Goal: Task Accomplishment & Management: Manage account settings

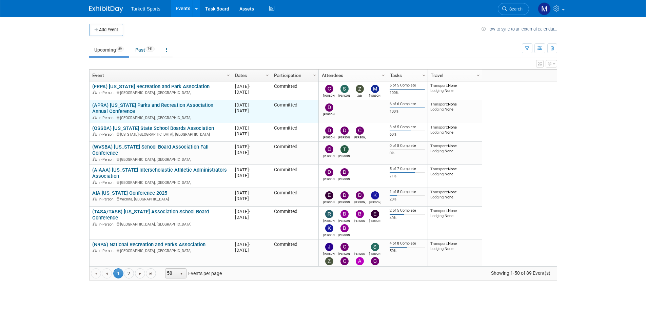
click at [172, 103] on link "(APRA) [US_STATE] Parks and Recreation Association Annual Conference" at bounding box center [152, 108] width 121 height 13
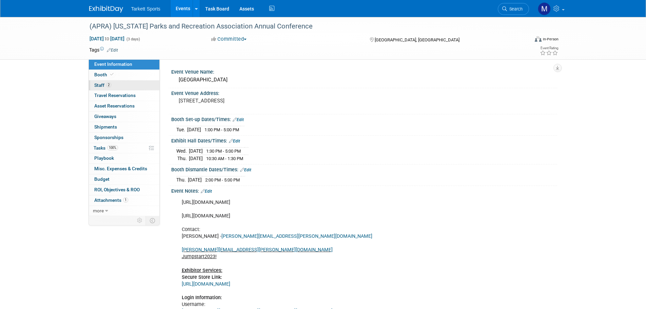
click at [129, 87] on link "2 Staff 2" at bounding box center [124, 85] width 71 height 10
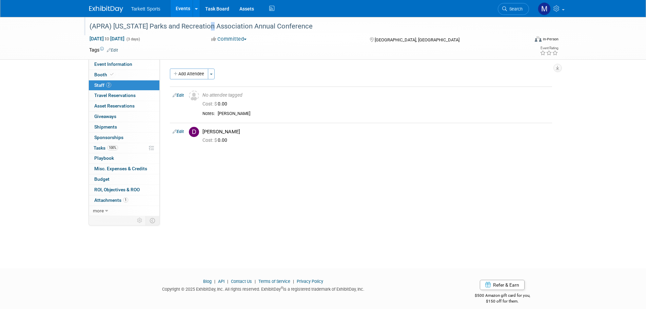
click at [206, 23] on div "(APRA) [US_STATE] Parks and Recreation Association Annual Conference" at bounding box center [303, 26] width 432 height 12
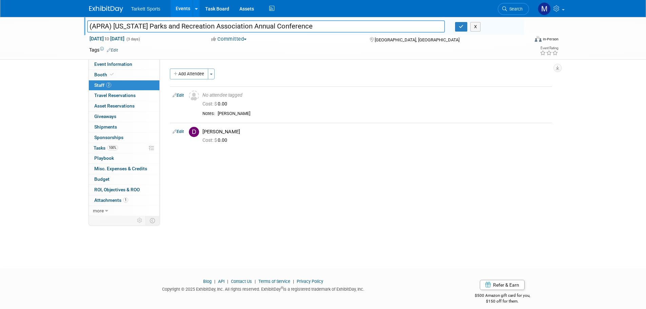
click at [206, 23] on input "(APRA) [US_STATE] Parks and Recreation Association Annual Conference" at bounding box center [266, 26] width 358 height 12
click at [509, 13] on link "Search" at bounding box center [513, 9] width 31 height 12
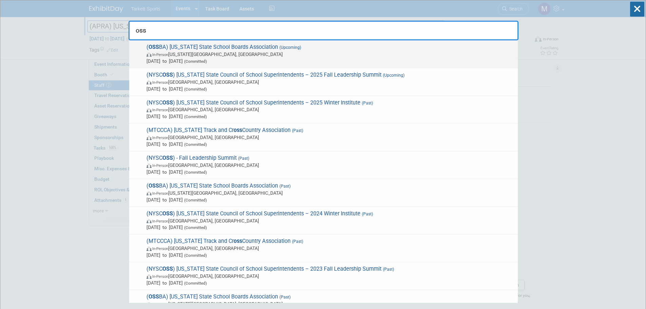
type input "oss"
click at [344, 61] on span "Sep 4, 2025 to Sep 6, 2025 (Committed)" at bounding box center [331, 61] width 368 height 7
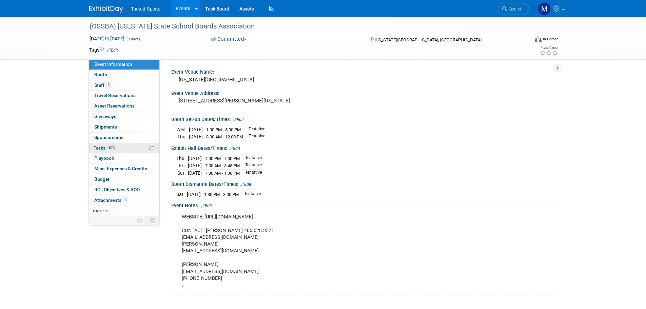
click at [122, 146] on link "60% Tasks 60%" at bounding box center [124, 148] width 71 height 10
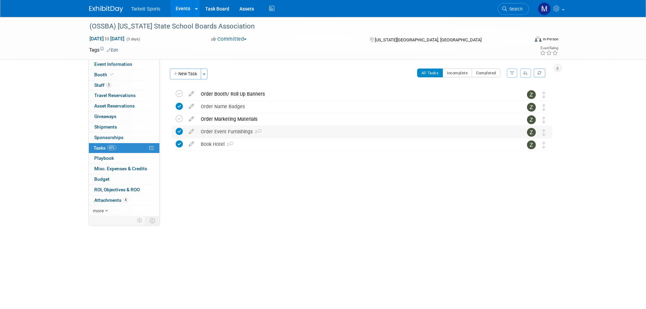
click at [215, 130] on div "Order Event Furnishings 2" at bounding box center [355, 132] width 316 height 12
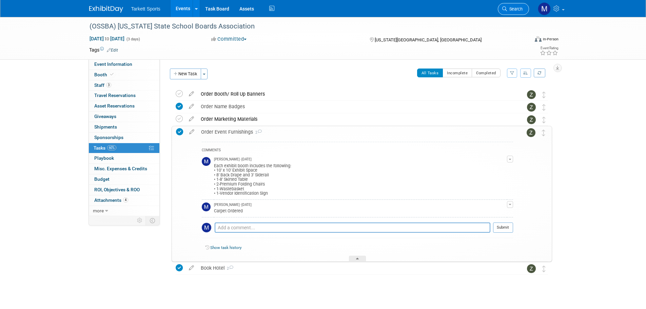
click at [504, 8] on icon at bounding box center [505, 8] width 5 height 5
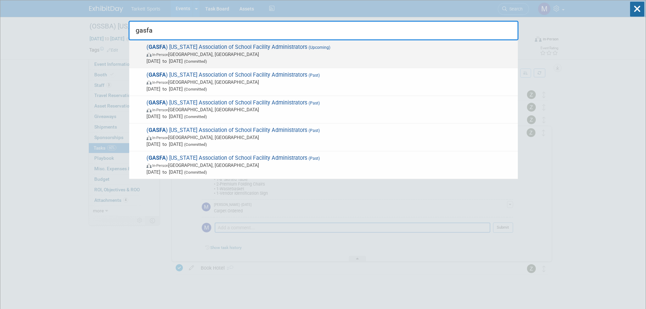
type input "gasfa"
click at [299, 53] on span "In-Person Savannah, GA" at bounding box center [331, 54] width 368 height 7
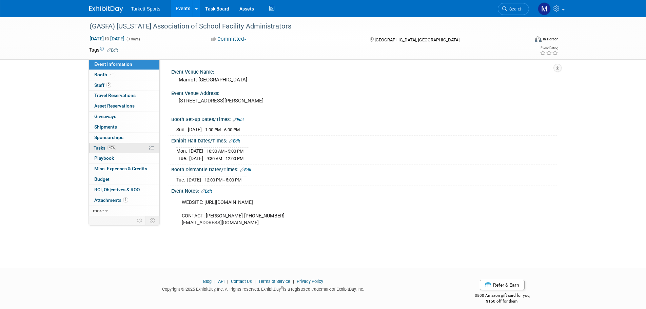
drag, startPoint x: 112, startPoint y: 144, endPoint x: 118, endPoint y: 145, distance: 6.5
click at [112, 144] on link "40% Tasks 40%" at bounding box center [124, 148] width 71 height 10
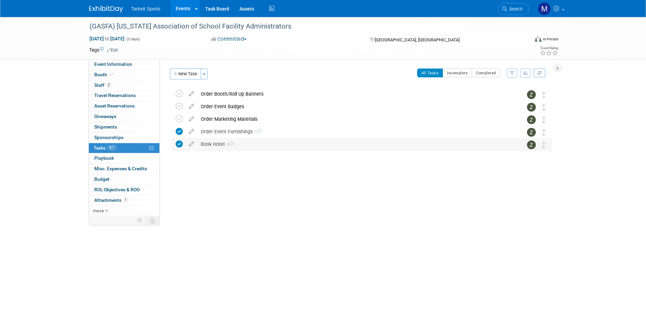
click at [228, 141] on div "Book Hotel 2" at bounding box center [355, 144] width 316 height 12
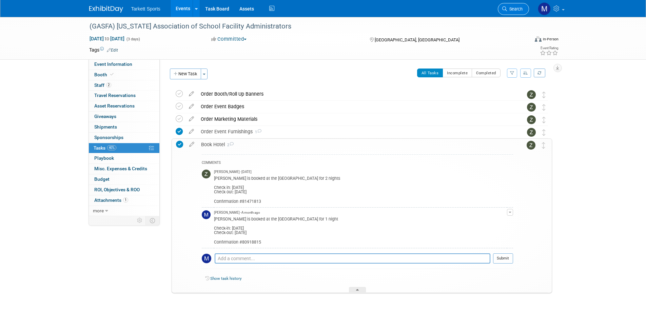
click at [512, 14] on link "Search" at bounding box center [513, 9] width 31 height 12
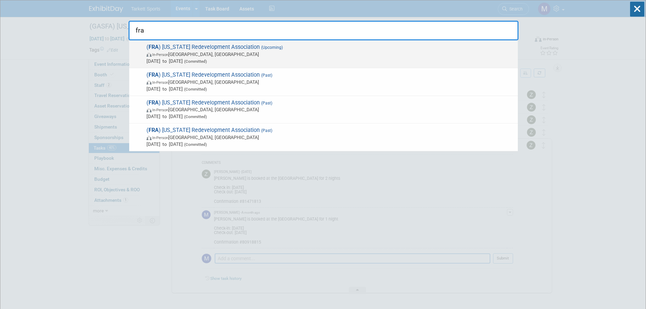
type input "fra"
click at [342, 59] on span "Oct 14, 2025 to Oct 17, 2025 (Committed)" at bounding box center [331, 61] width 368 height 7
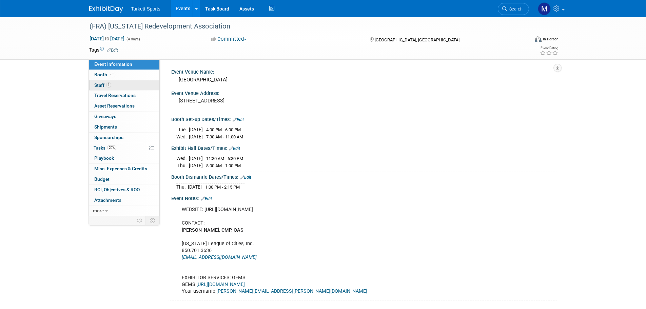
click at [136, 85] on link "1 Staff 1" at bounding box center [124, 85] width 71 height 10
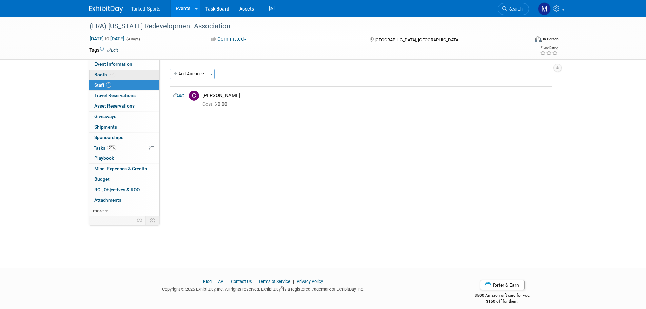
click at [109, 78] on link "Booth" at bounding box center [124, 75] width 71 height 10
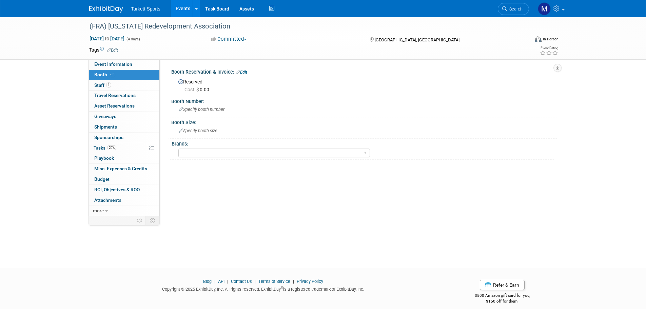
click at [241, 73] on link "Edit" at bounding box center [241, 72] width 11 height 5
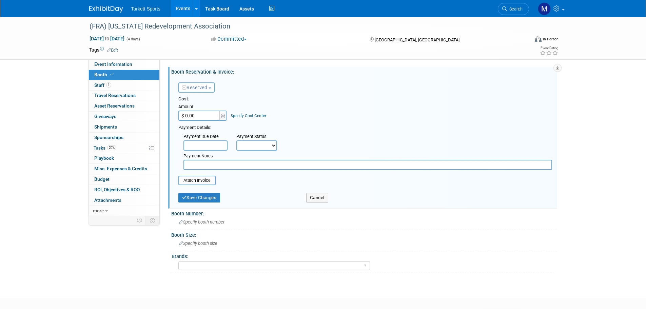
click at [198, 111] on input "$ 0.00" at bounding box center [199, 116] width 42 height 10
type input "$ 1,200.00"
click at [202, 195] on button "Save Changes" at bounding box center [199, 198] width 42 height 10
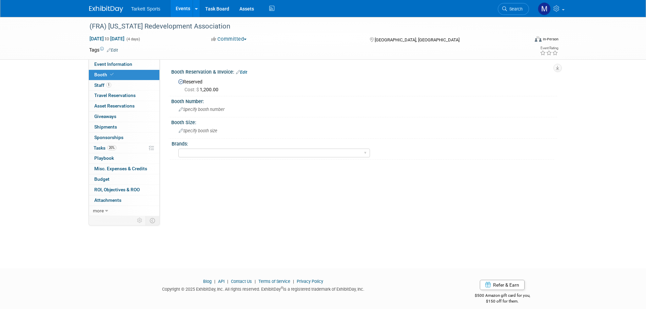
click at [245, 73] on link "Edit" at bounding box center [241, 72] width 11 height 5
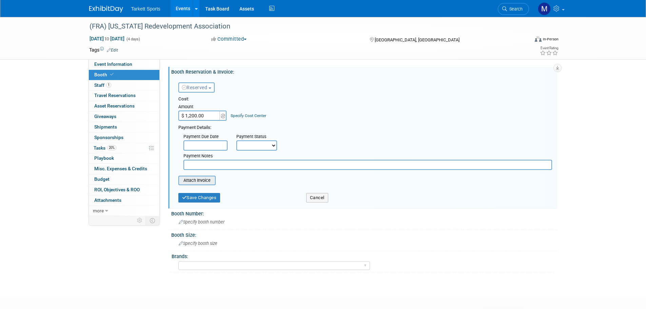
click at [202, 181] on input "file" at bounding box center [174, 180] width 81 height 8
click at [196, 201] on button "Save Changes" at bounding box center [199, 202] width 42 height 10
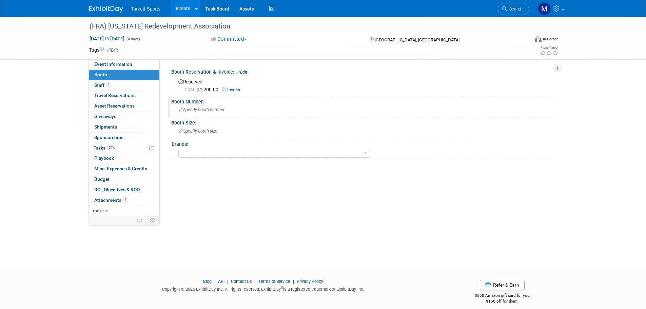
click at [213, 109] on span "Specify booth number" at bounding box center [202, 109] width 46 height 5
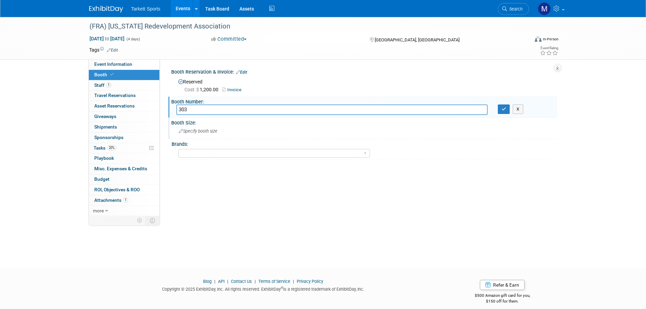
type input "303"
click at [208, 126] on div "Specify booth size" at bounding box center [364, 131] width 376 height 11
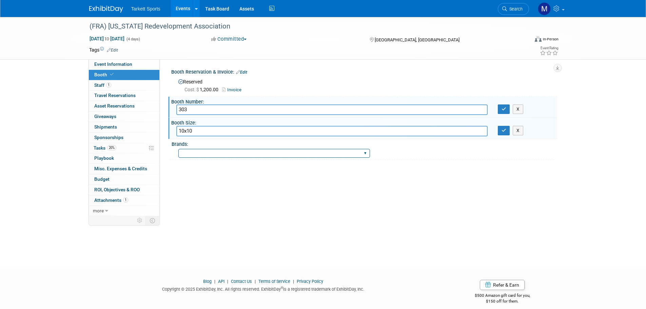
type input "10x10"
click at [220, 152] on select "FieldTurf FieldTurf, Classic Turf FieldTurf, Beynon FieldTurf, Indoor FieldTurf…" at bounding box center [274, 153] width 192 height 9
select select "FieldTurf"
click at [178, 149] on select "FieldTurf FieldTurf, Classic Turf FieldTurf, Beynon FieldTurf, Indoor FieldTurf…" at bounding box center [274, 153] width 192 height 9
click at [501, 113] on button "button" at bounding box center [504, 110] width 12 height 10
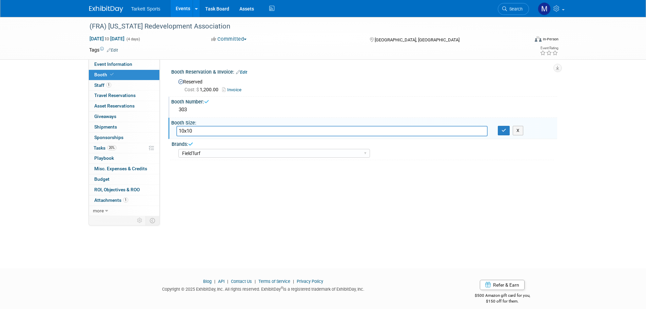
click at [505, 125] on div "Booth Size:" at bounding box center [364, 122] width 386 height 8
click at [505, 128] on icon "button" at bounding box center [504, 130] width 5 height 4
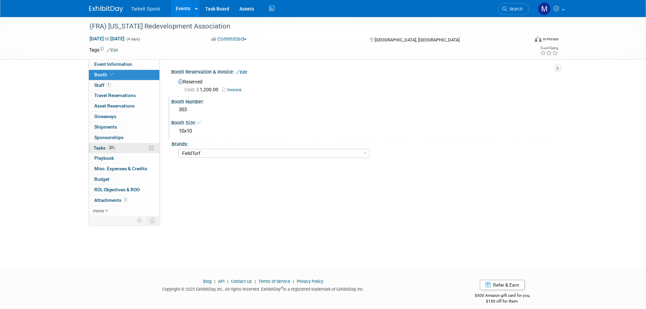
click at [128, 149] on link "20% Tasks 20%" at bounding box center [124, 148] width 71 height 10
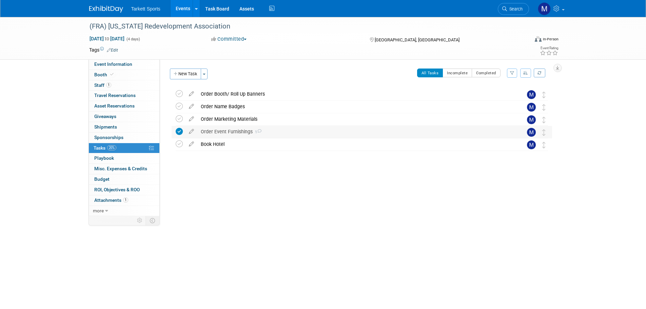
click at [239, 134] on div "Order Event Furnishings 1" at bounding box center [355, 132] width 316 height 12
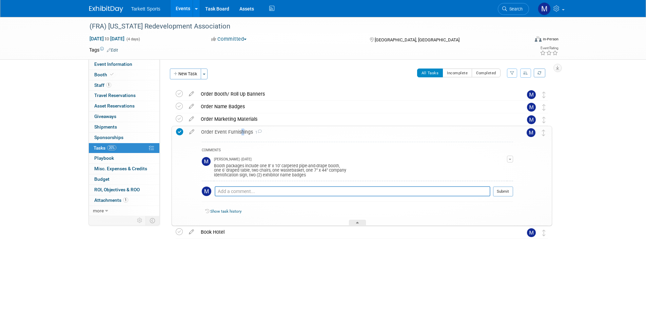
click at [239, 134] on div "Order Event Furnishings 1" at bounding box center [356, 132] width 316 height 12
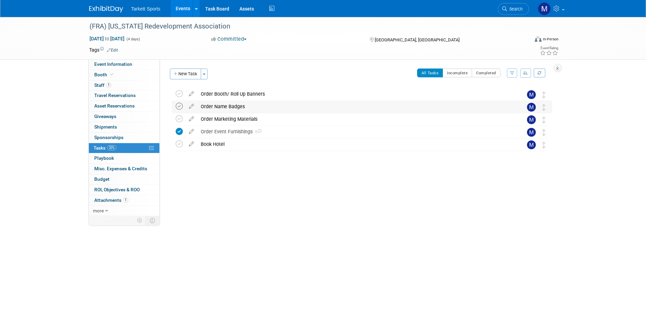
click at [179, 107] on icon at bounding box center [179, 106] width 7 height 7
click at [126, 76] on link "Booth" at bounding box center [124, 75] width 71 height 10
select select "FieldTurf"
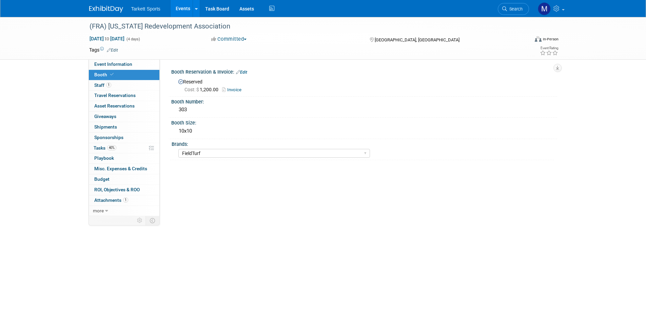
click at [244, 73] on link "Edit" at bounding box center [241, 72] width 11 height 5
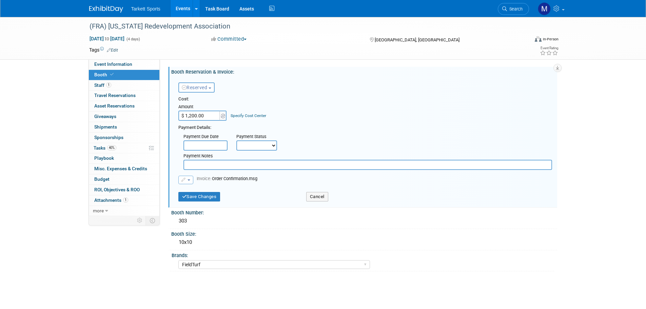
click at [262, 147] on select "Not Paid Yet Partially Paid Paid in Full" at bounding box center [256, 145] width 41 height 10
select select "1"
click at [236, 140] on select "Not Paid Yet Partially Paid Paid in Full" at bounding box center [256, 145] width 41 height 10
click at [201, 196] on button "Save Changes" at bounding box center [199, 197] width 42 height 10
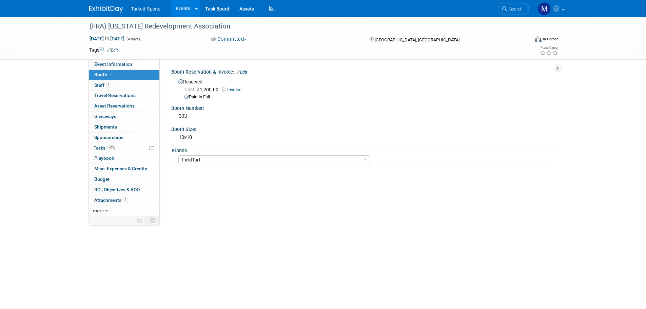
click at [517, 11] on span "Search" at bounding box center [515, 8] width 16 height 5
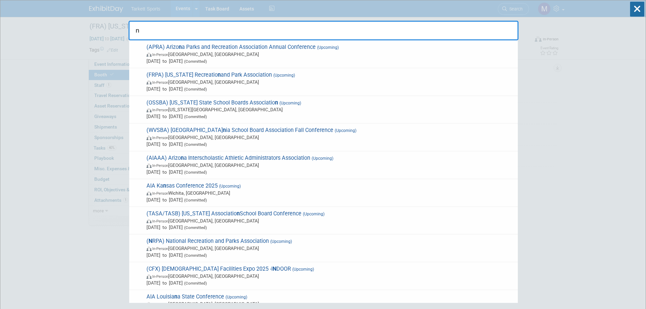
type input "ny"
